Goal: Navigation & Orientation: Find specific page/section

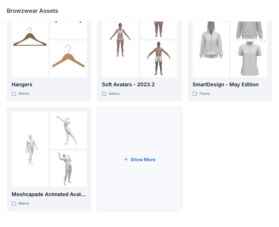
scroll to position [141, 0]
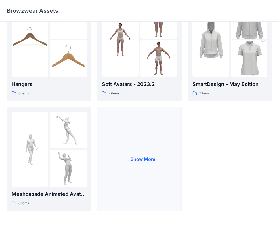
click at [116, 175] on button "Show More" at bounding box center [139, 159] width 85 height 104
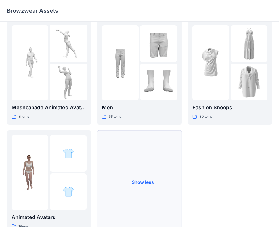
scroll to position [251, 0]
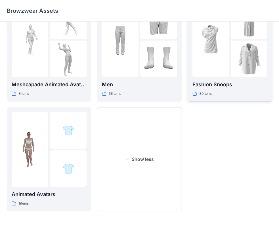
click at [231, 63] on img at bounding box center [249, 59] width 37 height 37
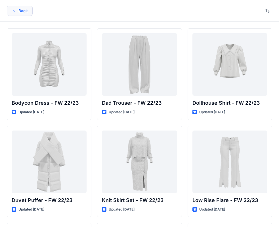
click at [20, 13] on button "Back" at bounding box center [20, 11] width 26 height 10
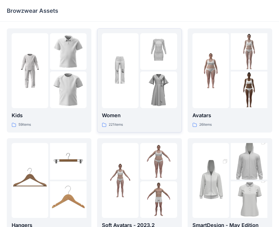
click at [136, 88] on img at bounding box center [120, 71] width 37 height 37
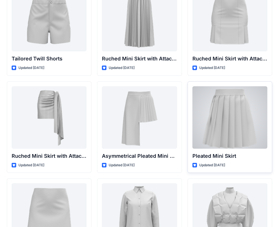
scroll to position [1494, 0]
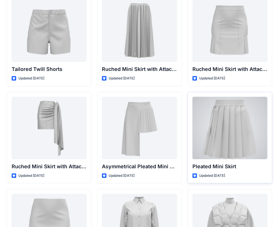
click at [248, 132] on div at bounding box center [230, 128] width 75 height 63
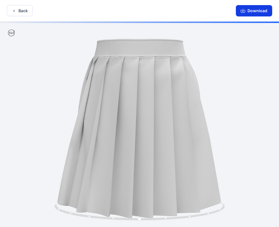
click at [244, 9] on icon "button" at bounding box center [243, 10] width 2 height 3
